Goal: Transaction & Acquisition: Purchase product/service

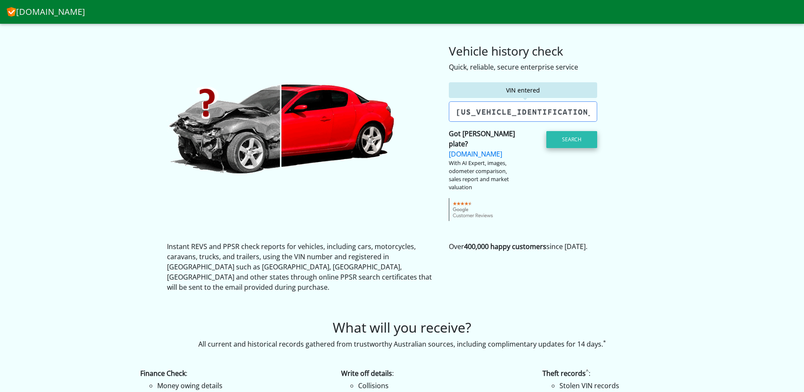
type input "[US_VEHICLE_IDENTIFICATION_NUMBER]"
click at [566, 140] on button "Search" at bounding box center [572, 139] width 51 height 17
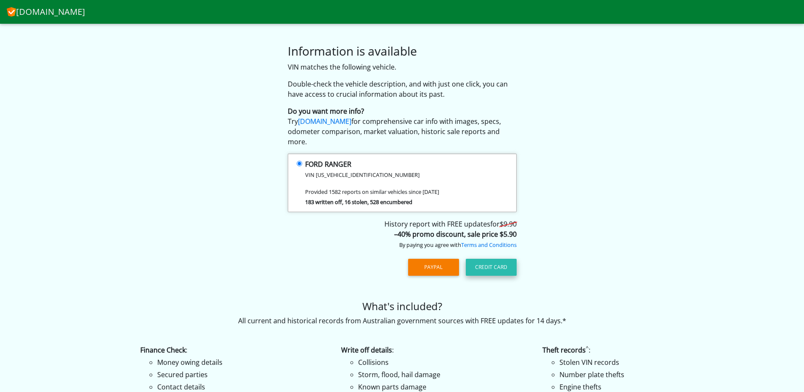
click at [492, 259] on button "Credit Card" at bounding box center [491, 267] width 51 height 17
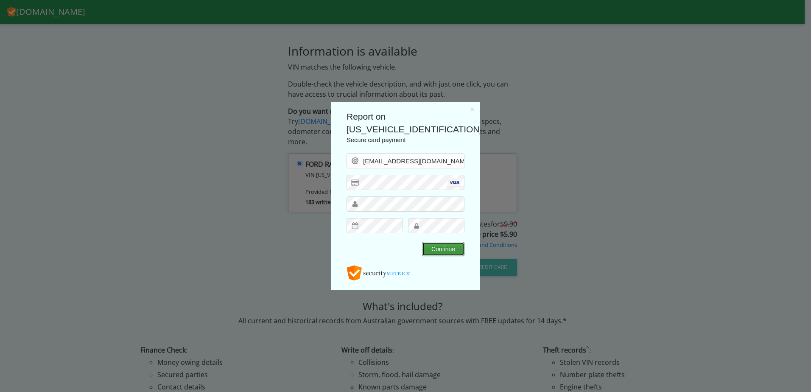
click at [436, 249] on button "Continue" at bounding box center [443, 249] width 42 height 14
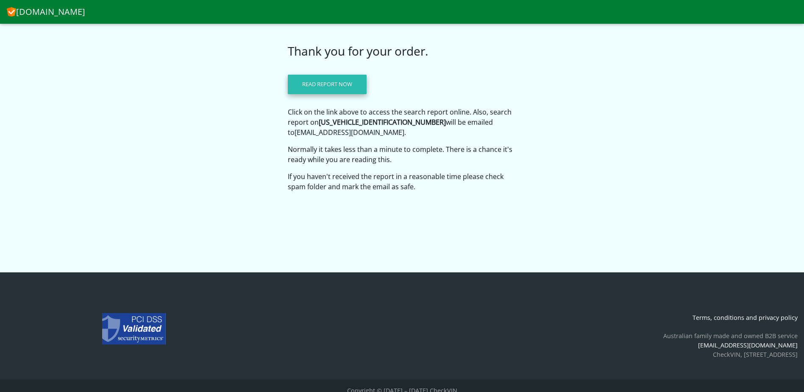
click at [315, 78] on link "Read report now" at bounding box center [327, 85] width 79 height 20
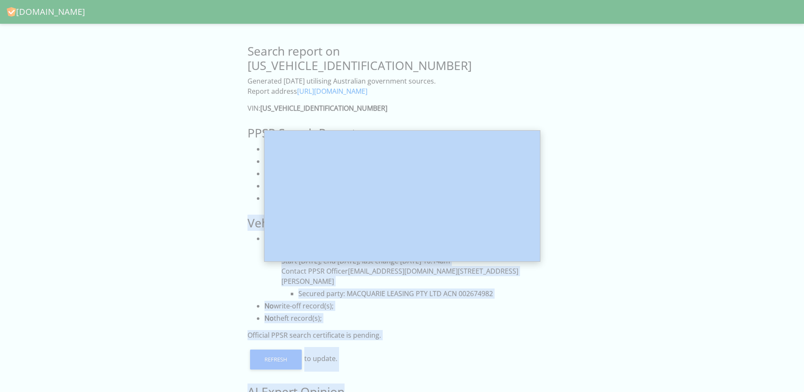
drag, startPoint x: 317, startPoint y: 169, endPoint x: 352, endPoint y: 171, distance: 35.2
click at [93, 40] on body "CheckVIN.com.au Search report on MPBUMFF50LX314392 Generated 3 September 2025 u…" at bounding box center [402, 330] width 804 height 661
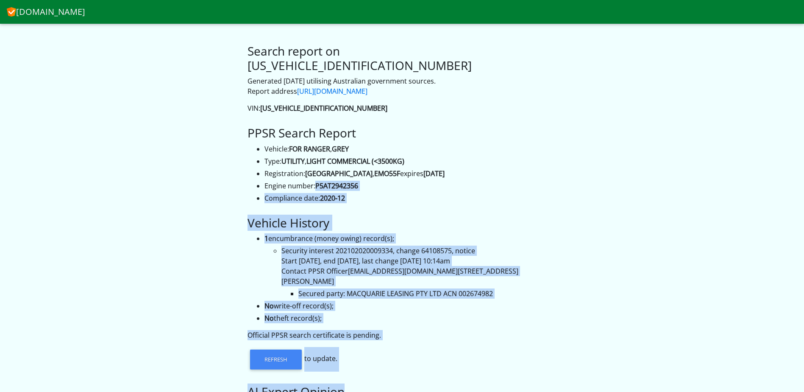
drag, startPoint x: 331, startPoint y: 171, endPoint x: 391, endPoint y: 183, distance: 60.9
click at [331, 181] on strong "P5AT2942356" at bounding box center [336, 185] width 43 height 9
click at [391, 193] on li "Compliance date: 2020-12" at bounding box center [411, 198] width 293 height 10
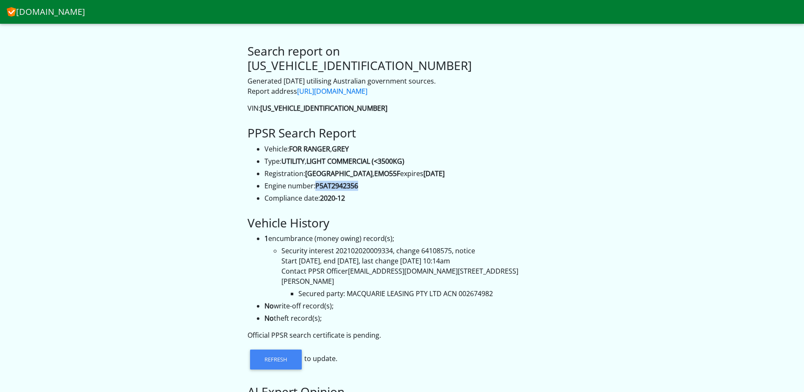
drag, startPoint x: 317, startPoint y: 170, endPoint x: 358, endPoint y: 171, distance: 40.7
click at [358, 181] on strong "P5AT2942356" at bounding box center [336, 185] width 43 height 9
copy strong "P5AT2942356"
